Goal: Information Seeking & Learning: Learn about a topic

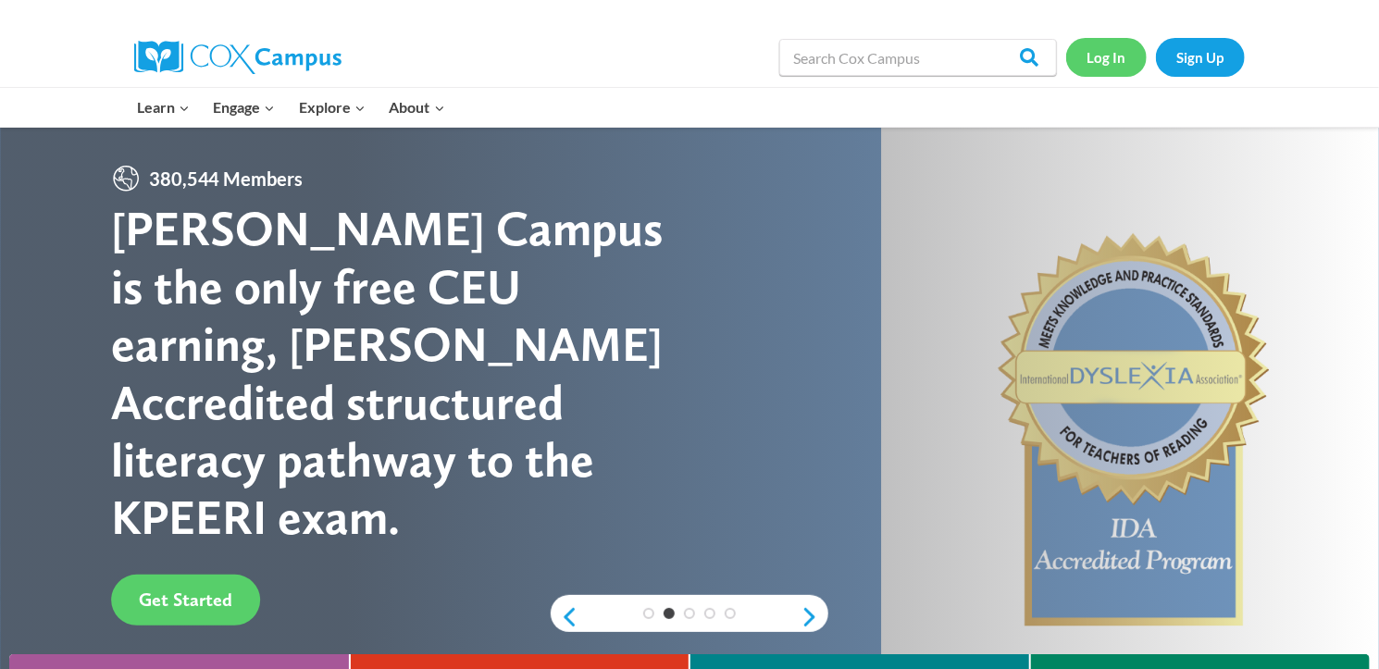
click at [1113, 58] on link "Log In" at bounding box center [1107, 57] width 81 height 38
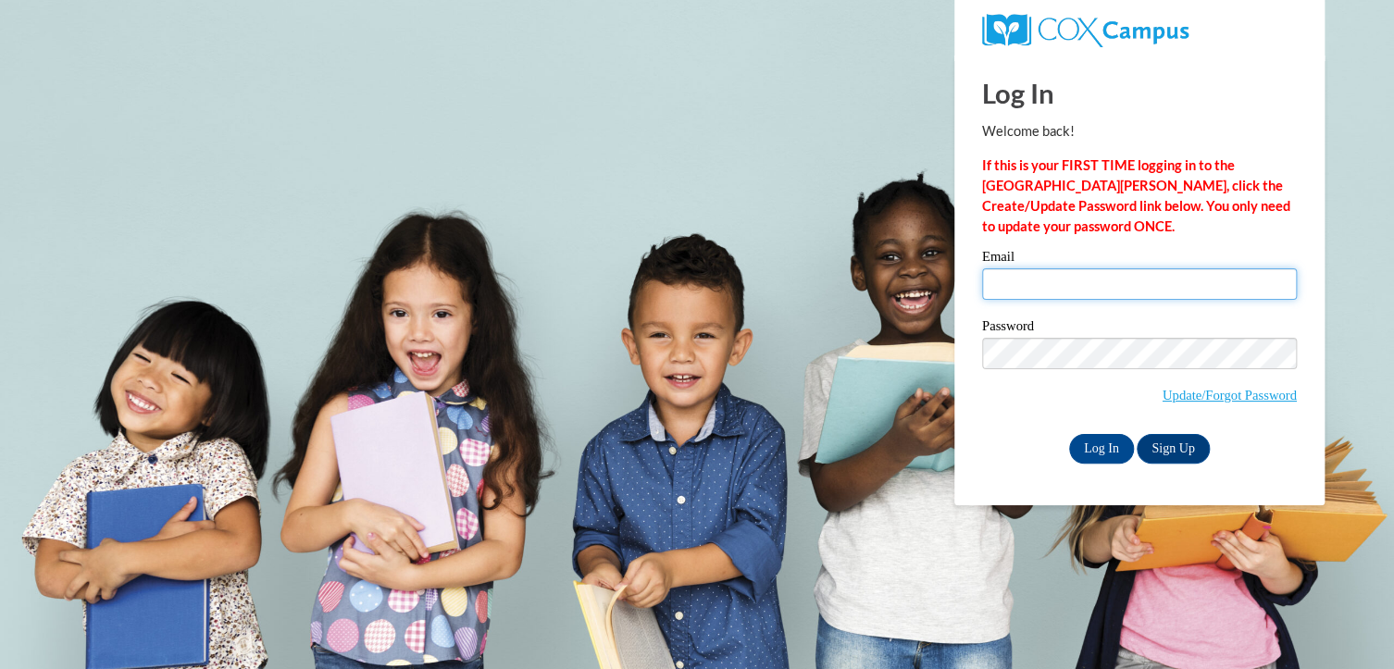
click at [1019, 293] on input "Email" at bounding box center [1139, 283] width 315 height 31
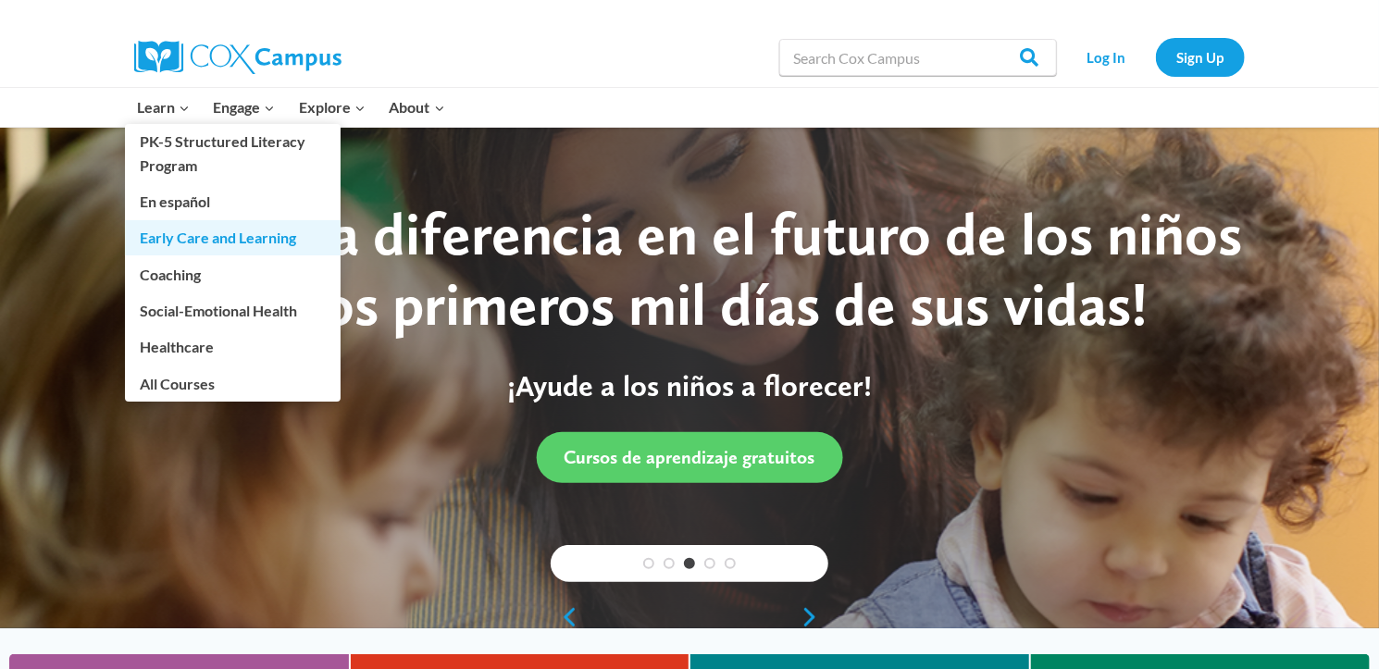
click at [228, 236] on link "Early Care and Learning" at bounding box center [233, 237] width 216 height 35
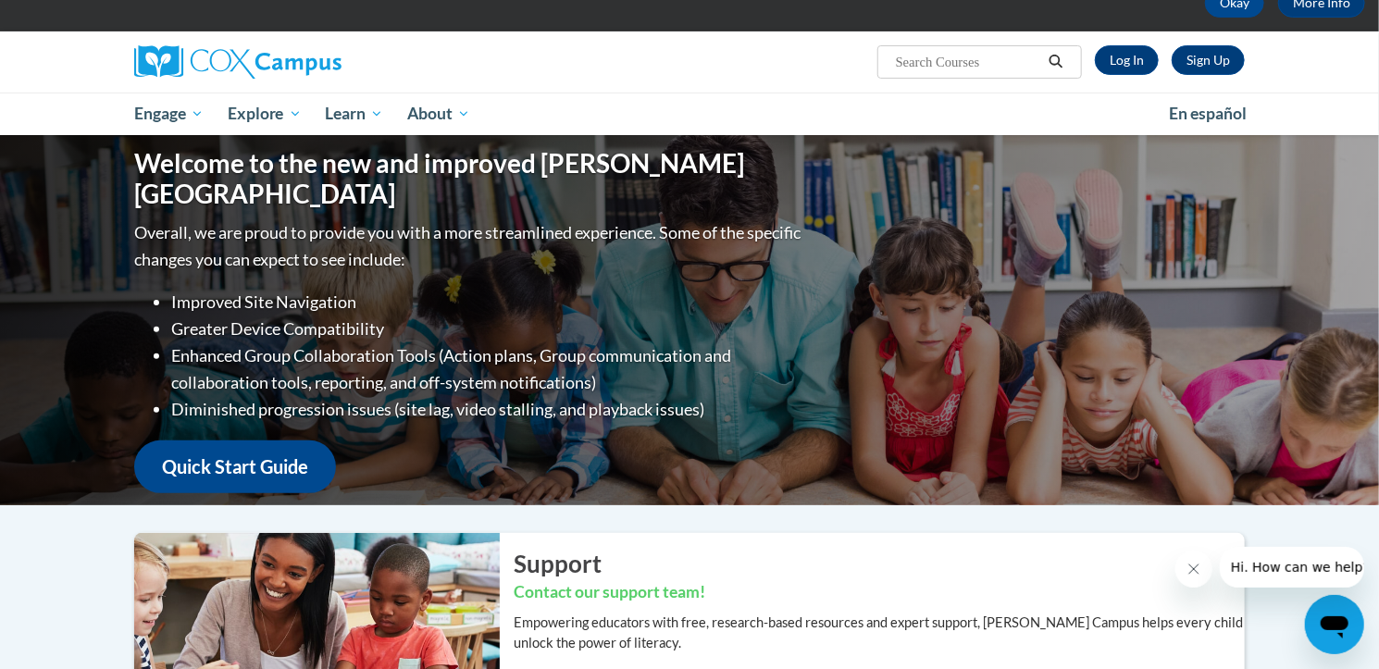
scroll to position [96, 0]
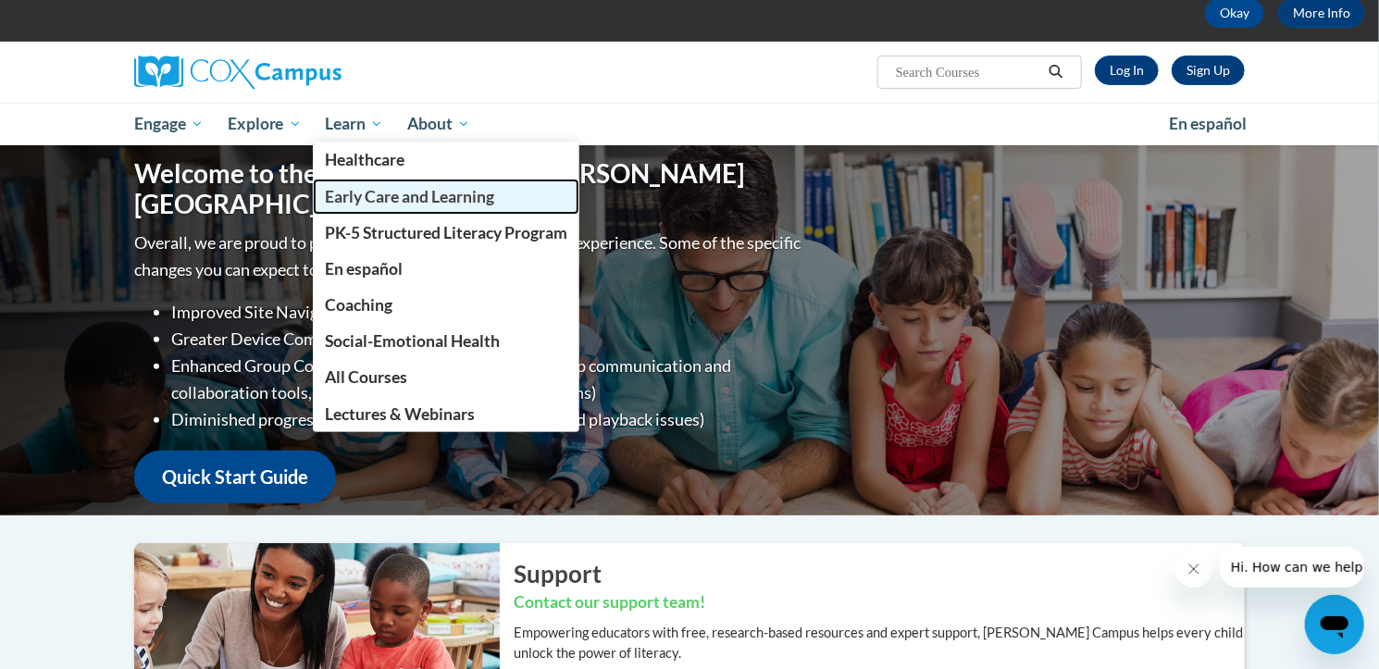
click at [395, 188] on span "Early Care and Learning" at bounding box center [409, 196] width 169 height 19
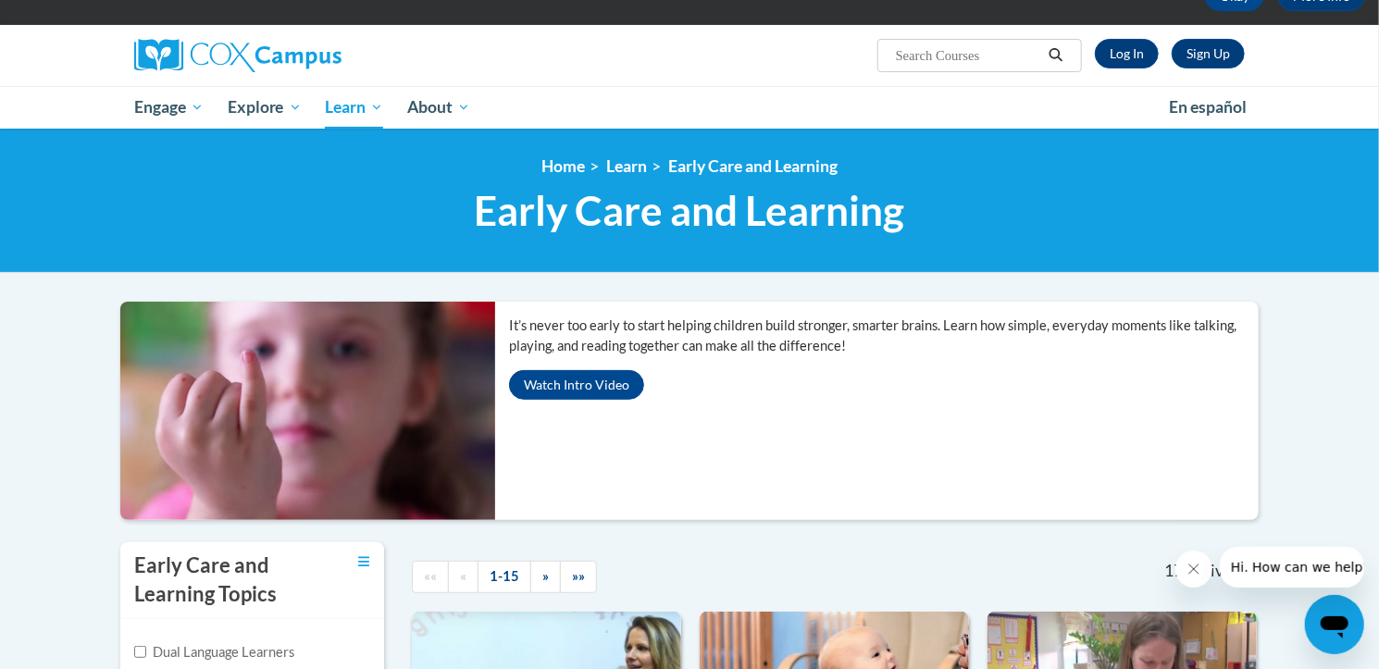
scroll to position [111, 0]
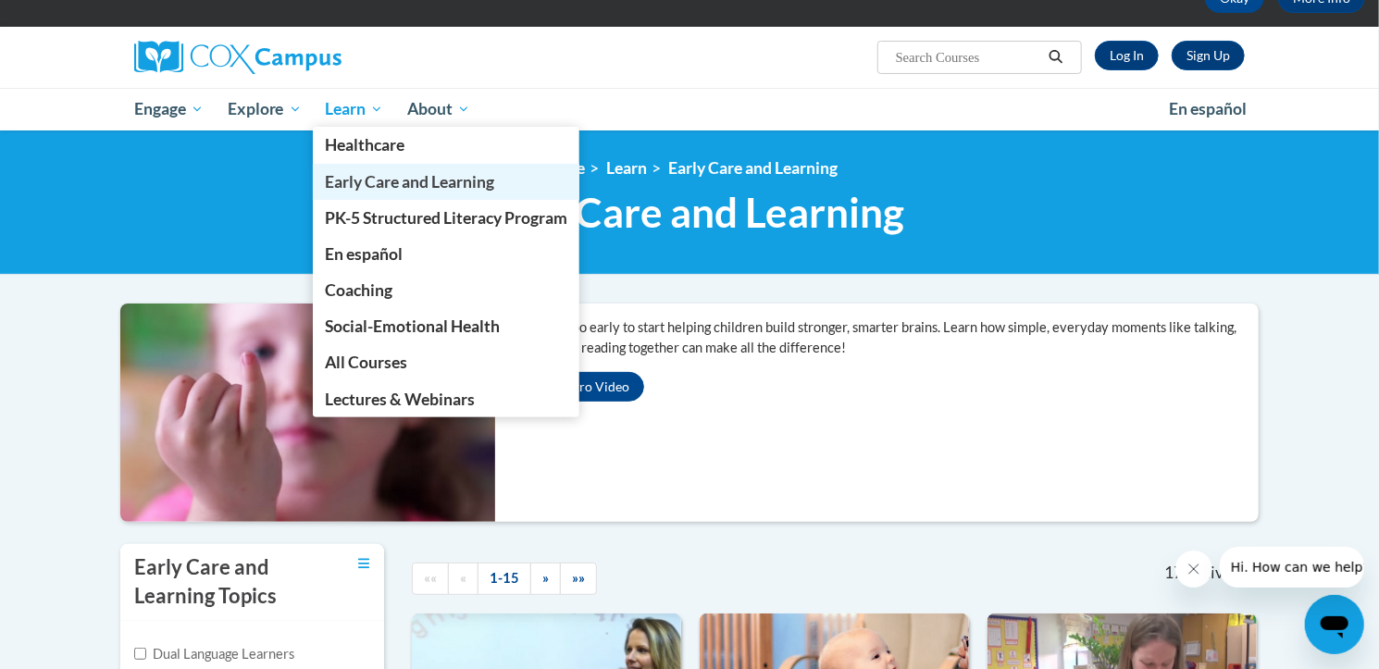
click at [392, 177] on span "Early Care and Learning" at bounding box center [409, 181] width 169 height 19
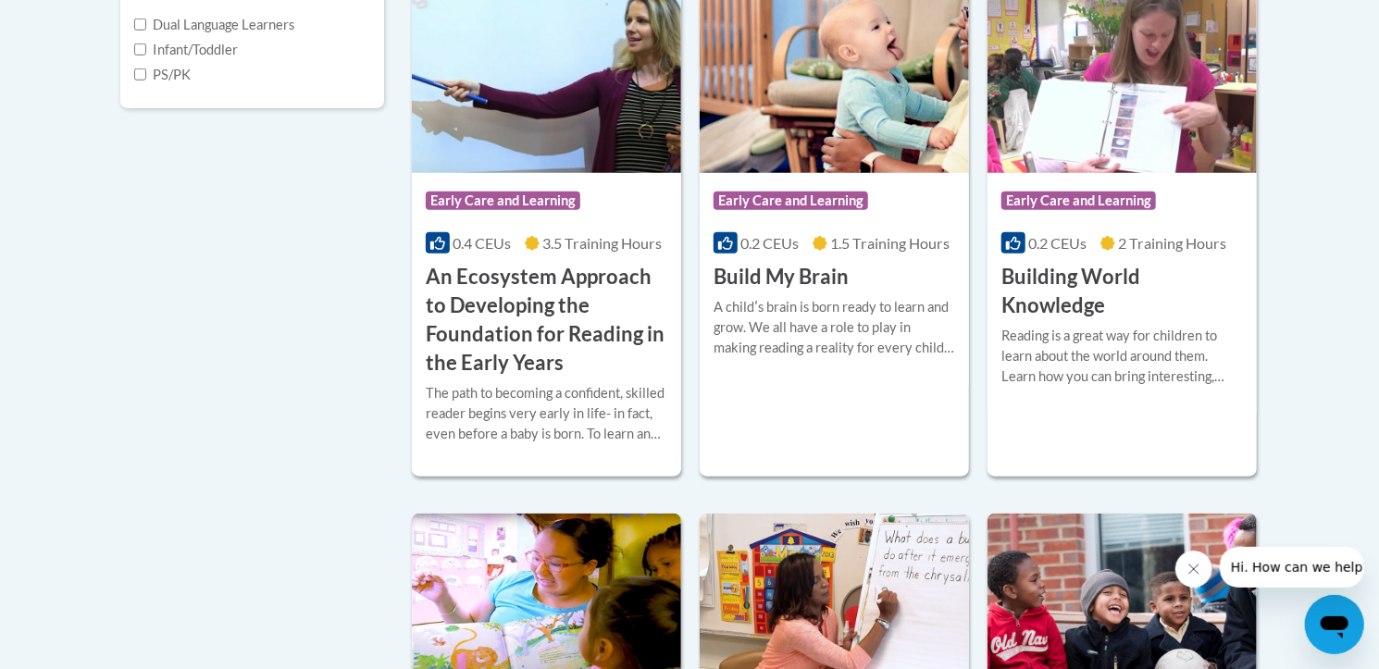
scroll to position [778, 0]
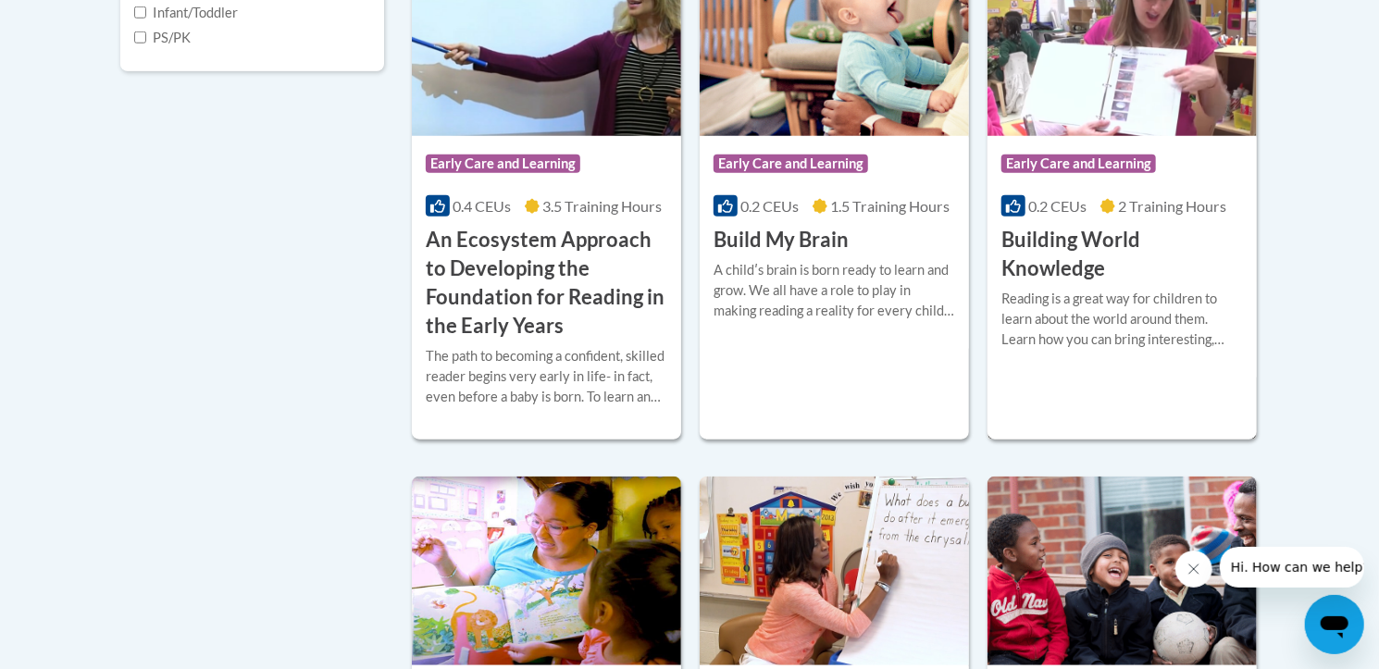
click at [1132, 277] on h3 "Building World Knowledge" at bounding box center [1123, 254] width 242 height 57
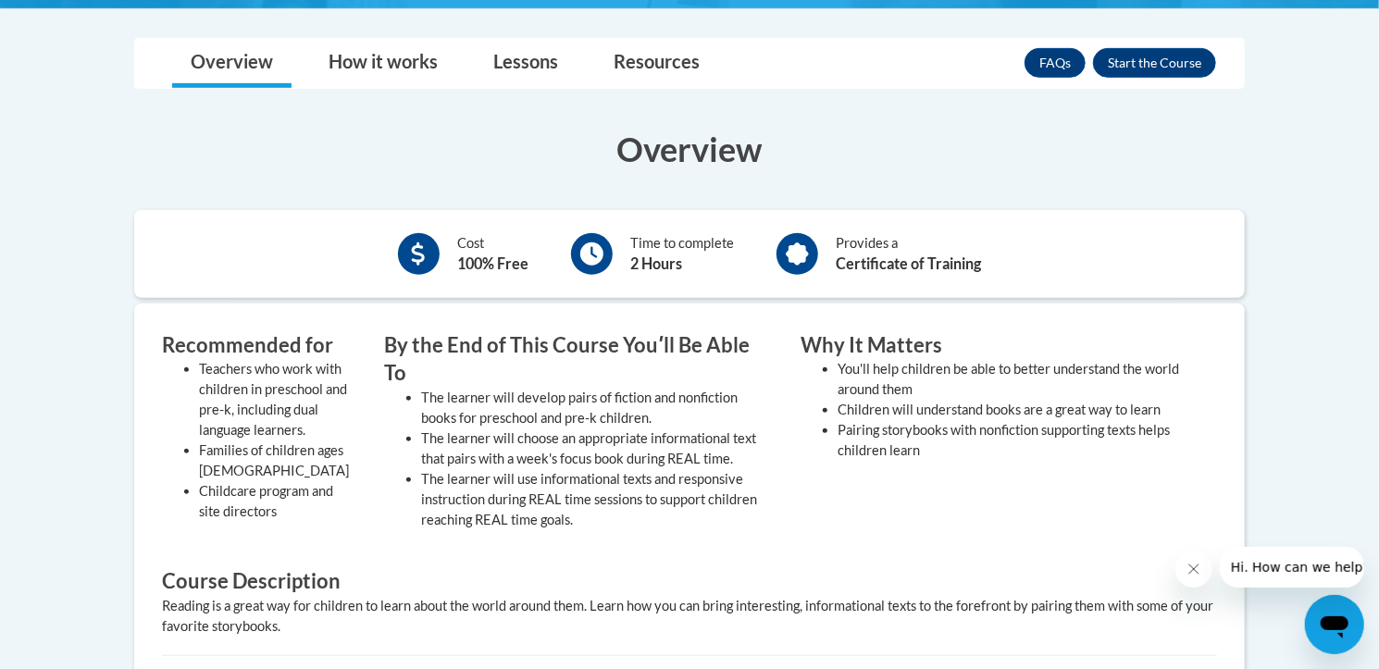
scroll to position [597, 0]
